Goal: Task Accomplishment & Management: Manage account settings

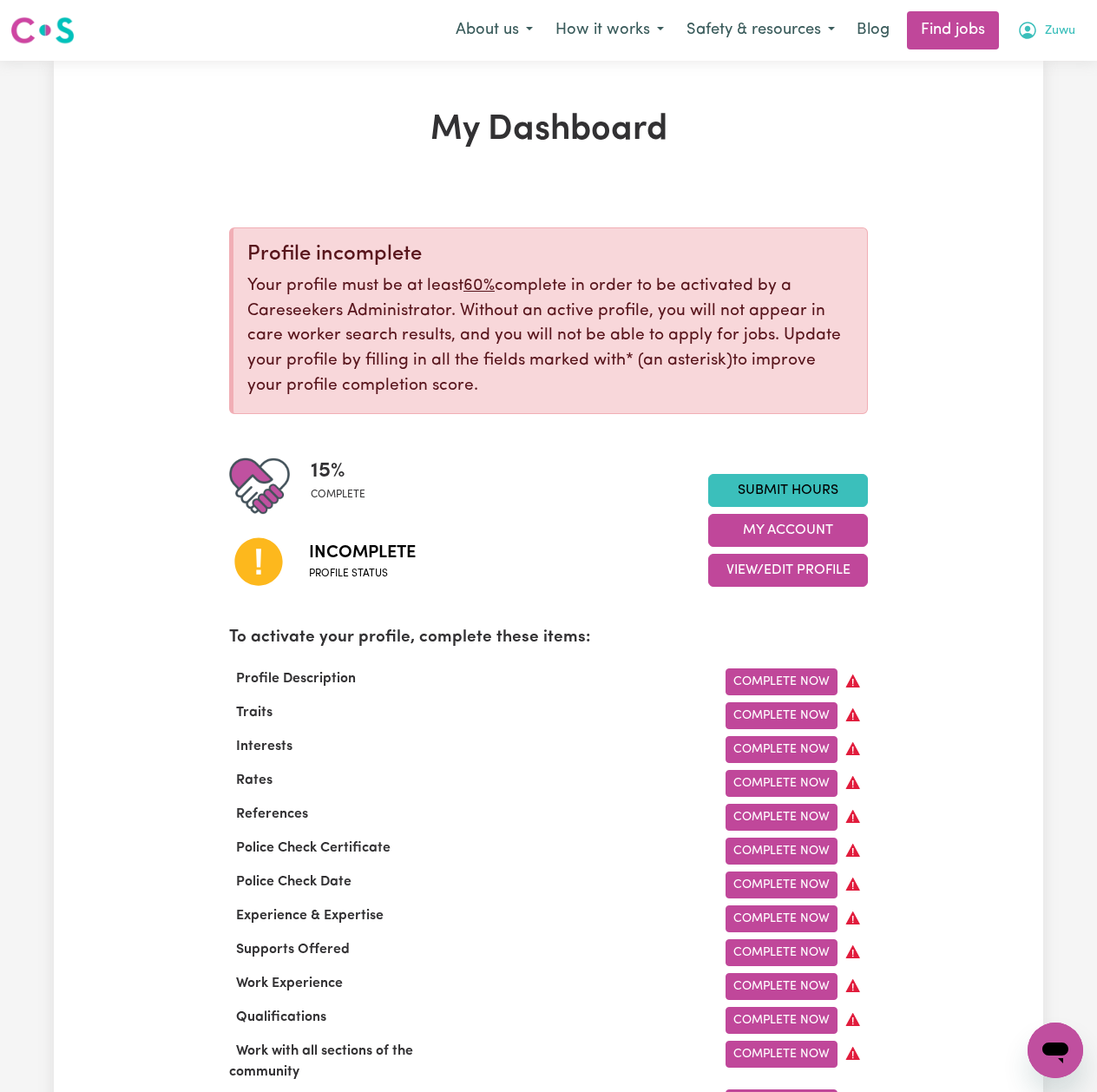
drag, startPoint x: 1046, startPoint y: 39, endPoint x: 1040, endPoint y: 47, distance: 10.0
click at [1046, 38] on span "Zuwu" at bounding box center [1061, 31] width 31 height 19
click at [1000, 137] on link "Logout" at bounding box center [1017, 132] width 137 height 33
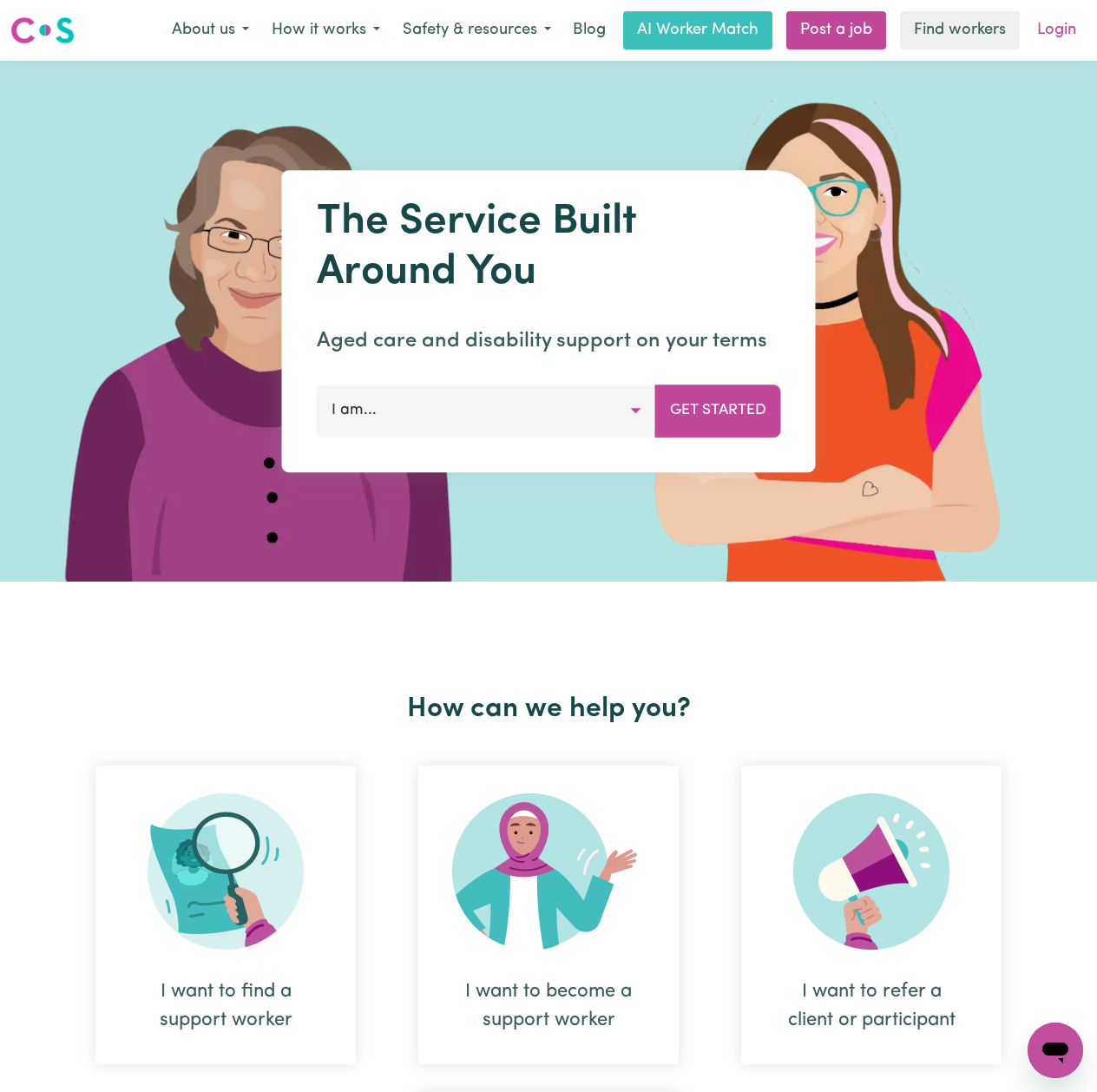
click at [1051, 38] on link "Login" at bounding box center [1057, 30] width 60 height 38
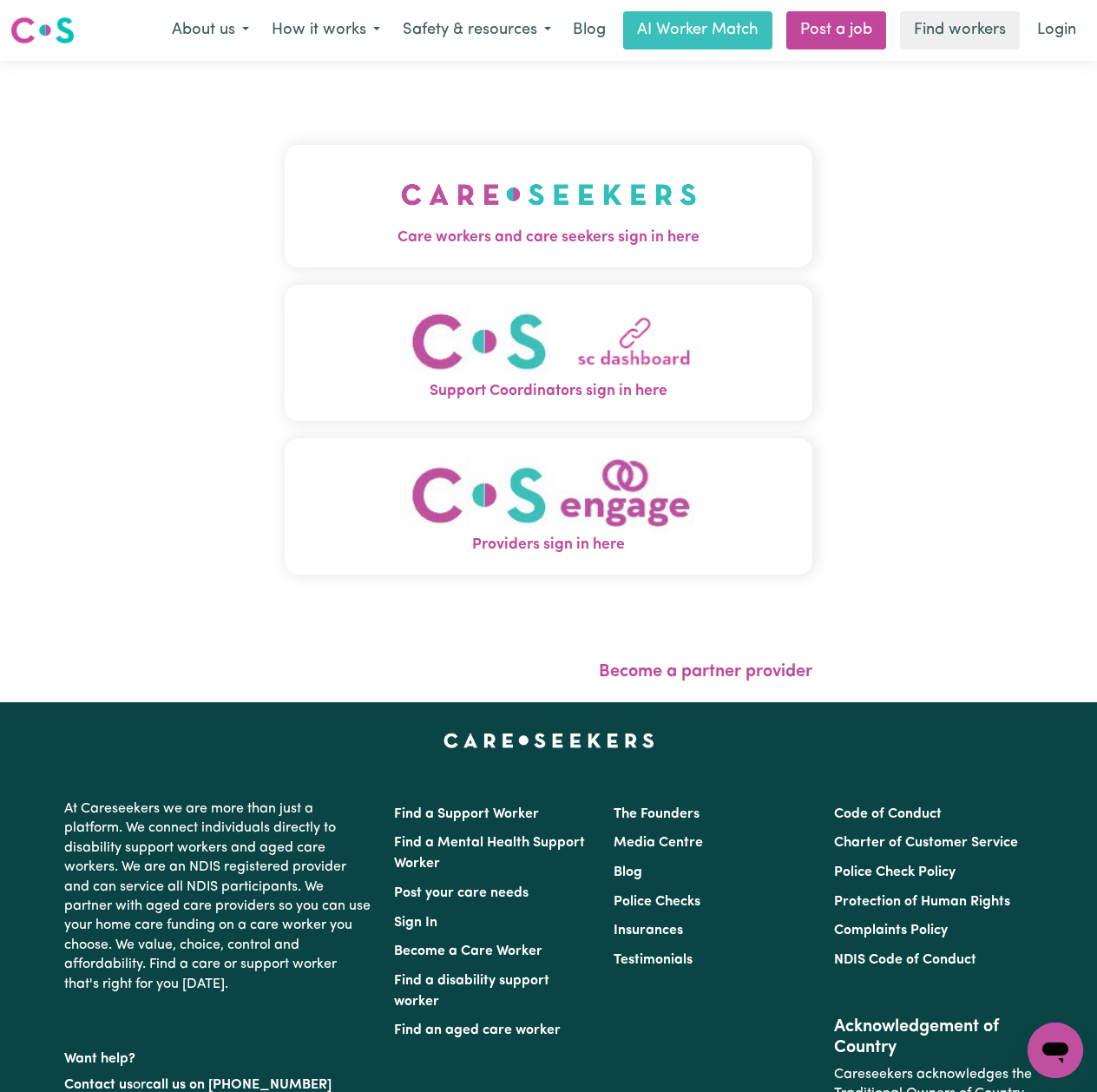
click at [472, 175] on img "Care workers and care seekers sign in here" at bounding box center [548, 194] width 296 height 64
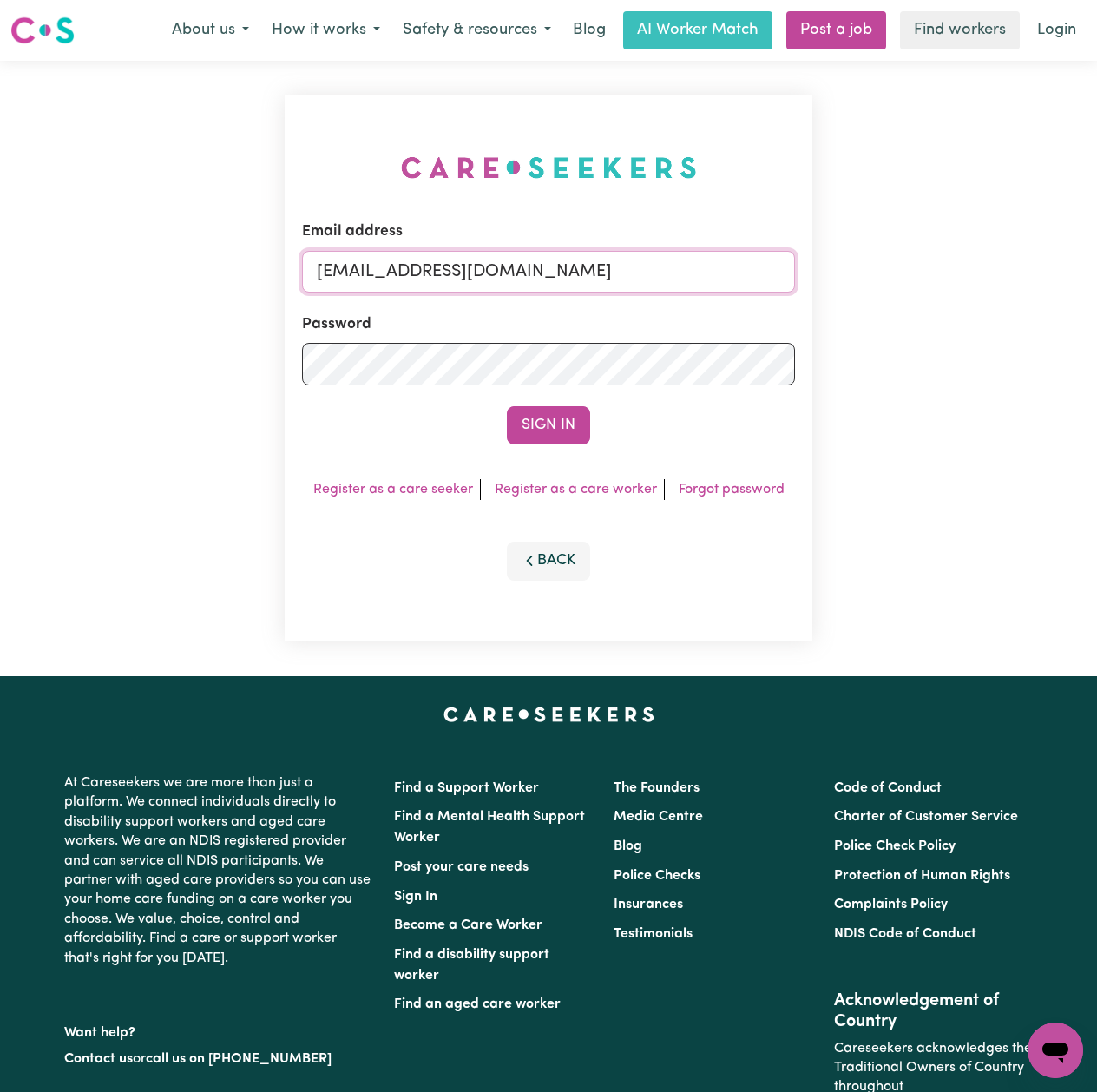
click at [408, 258] on input "[EMAIL_ADDRESS][DOMAIN_NAME]" at bounding box center [548, 272] width 493 height 42
drag, startPoint x: 408, startPoint y: 271, endPoint x: 743, endPoint y: 309, distance: 337.1
click at [785, 288] on input "Superuser~[EMAIL_ADDRESS][DOMAIN_NAME]" at bounding box center [548, 272] width 493 height 42
type input "Superuser~[EMAIL_ADDRESS][DOMAIN_NAME]"
click at [568, 429] on button "Sign In" at bounding box center [548, 425] width 83 height 38
